Goal: Information Seeking & Learning: Learn about a topic

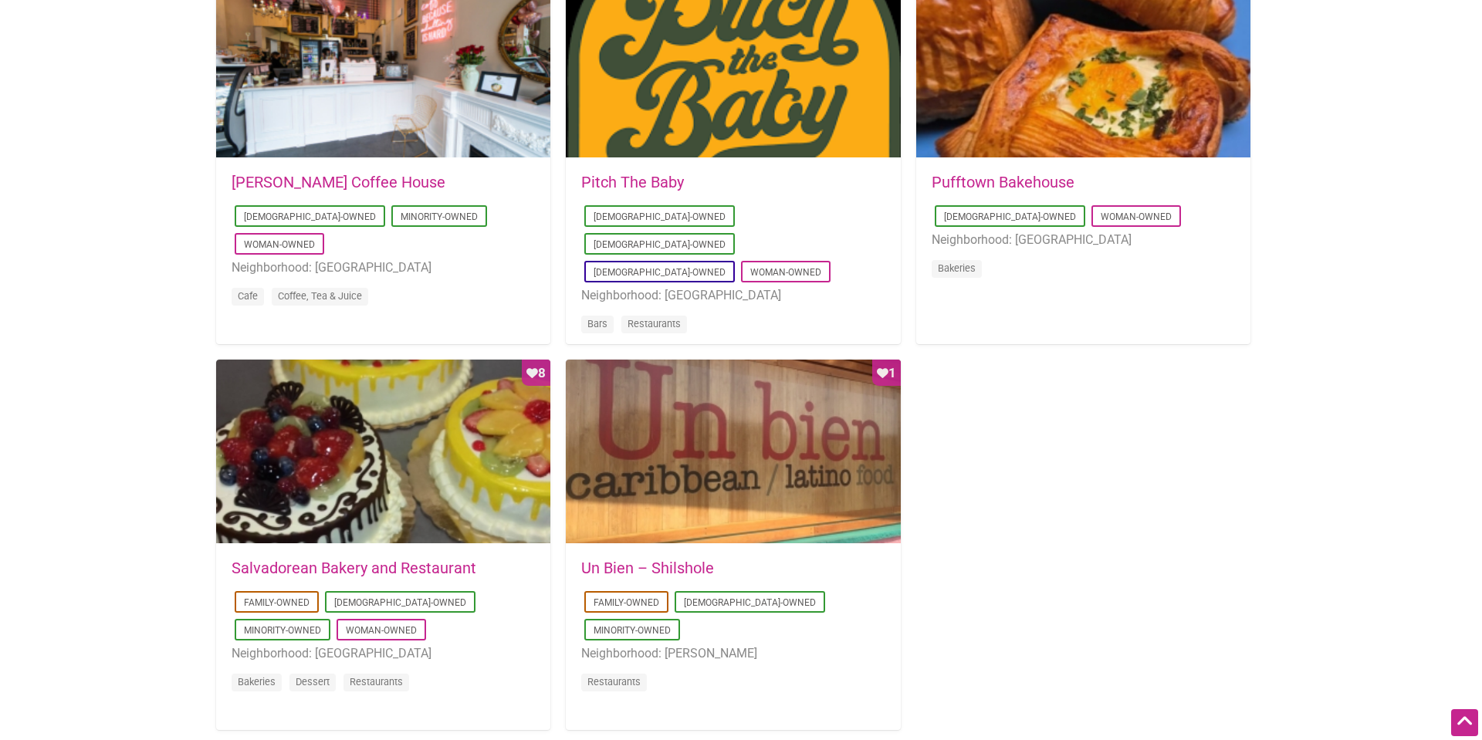
scroll to position [1266, 0]
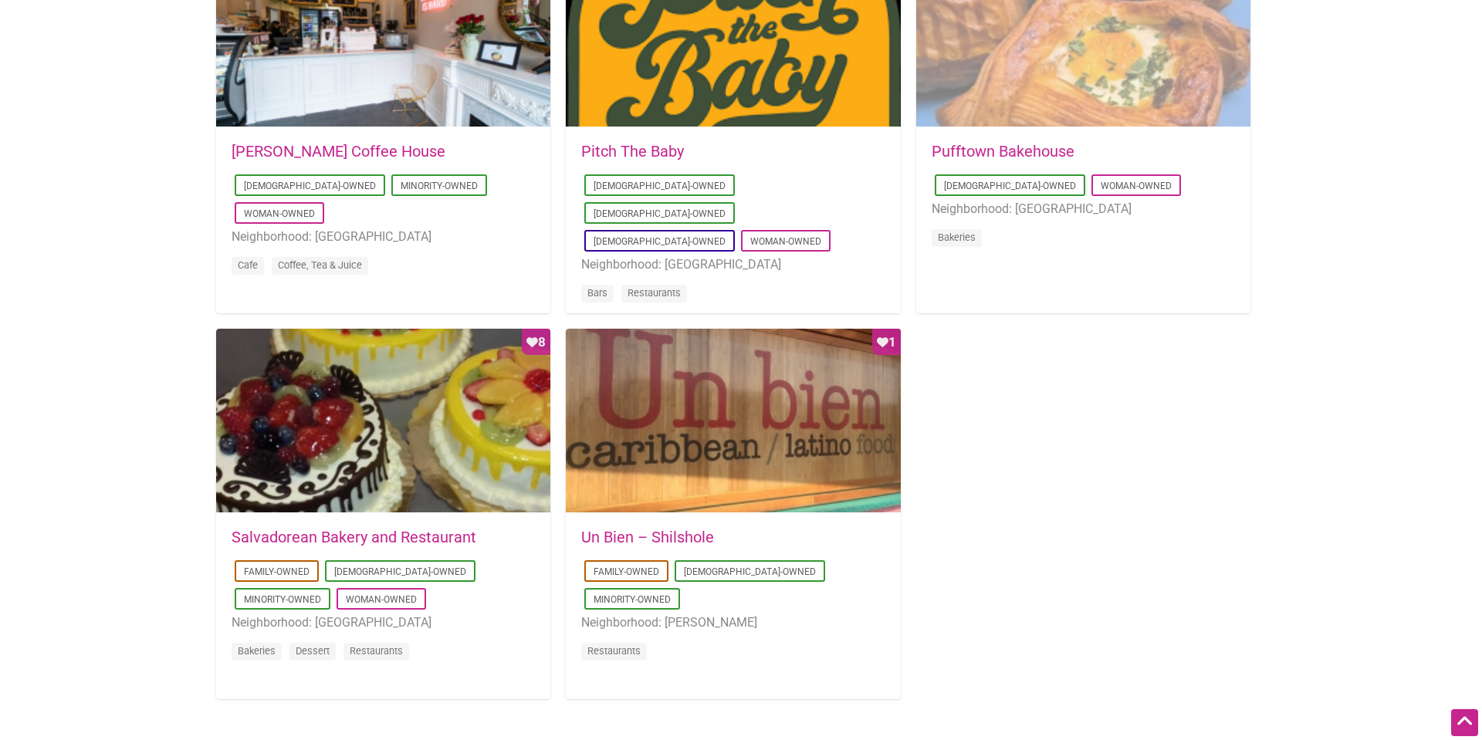
click at [1194, 71] on div "Favorite Count 2" at bounding box center [1083, 35] width 334 height 185
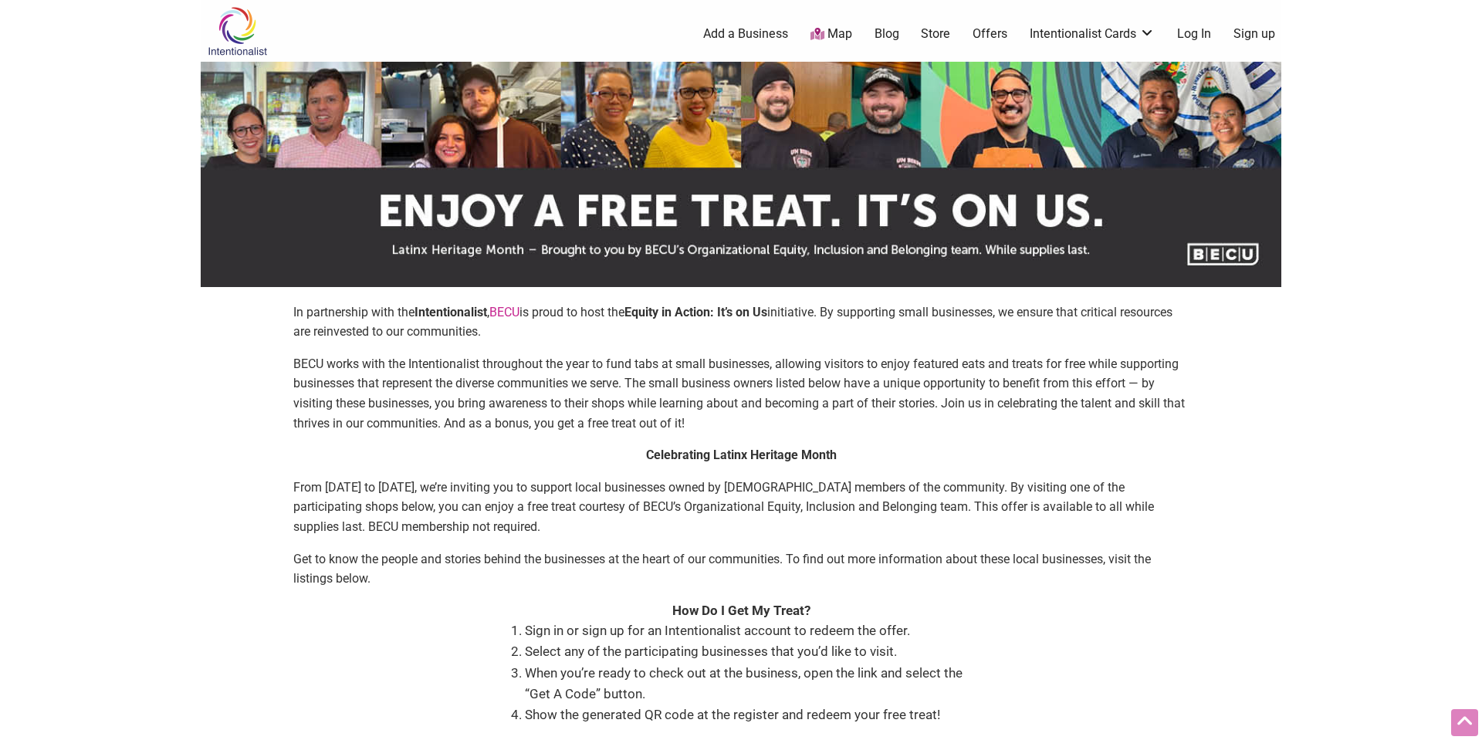
scroll to position [1266, 0]
